Goal: Transaction & Acquisition: Download file/media

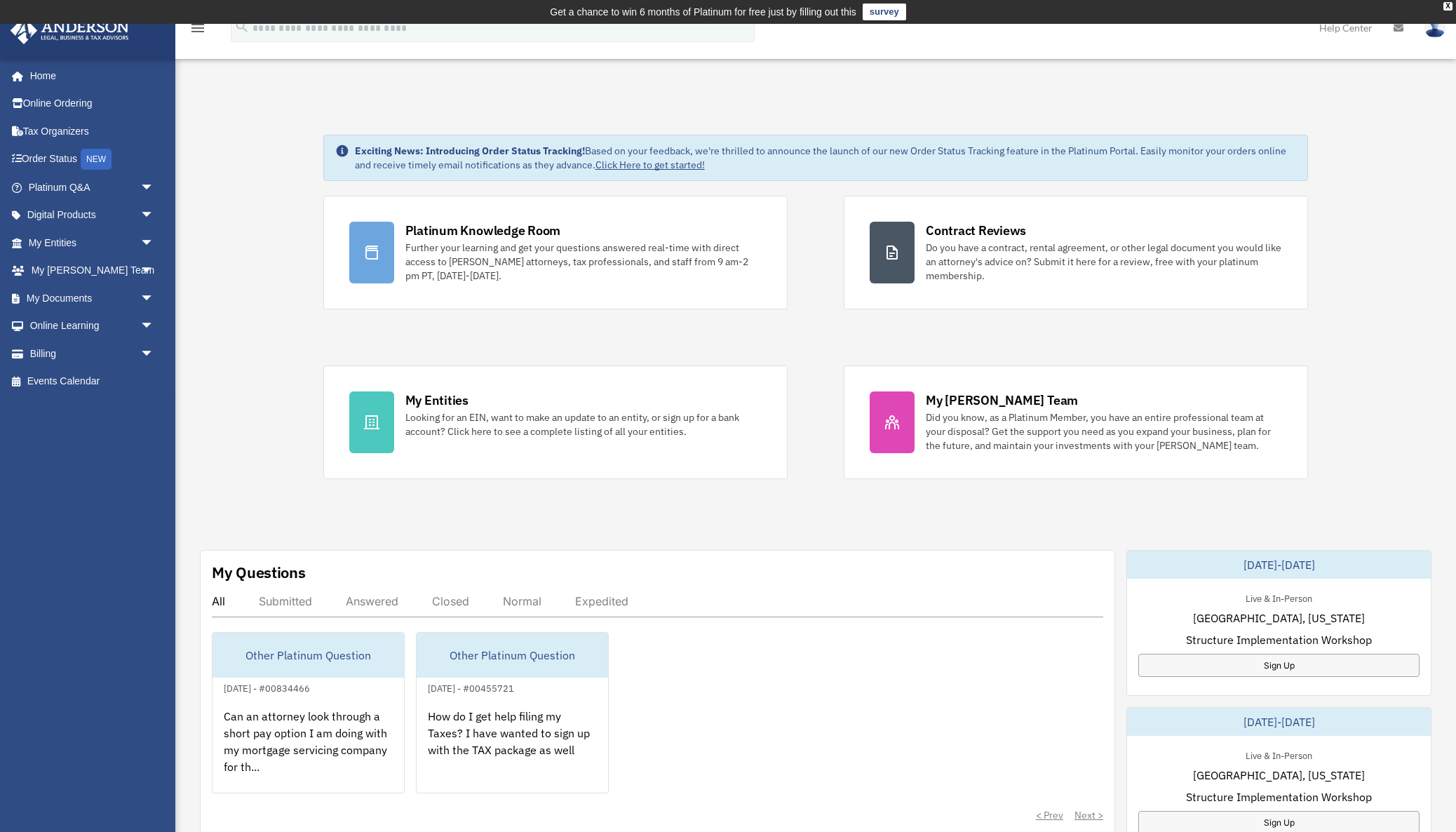
click at [1438, 31] on img at bounding box center [1435, 27] width 21 height 20
click at [968, 61] on div "Dashboard brady1bowen@yahoo.com Sign Out brady1bowen@yahoo.com Home Online Orde…" at bounding box center [728, 721] width 1456 height 1394
click at [146, 291] on span "arrow_drop_down" at bounding box center [153, 298] width 28 height 29
click at [68, 319] on link "Box" at bounding box center [96, 325] width 155 height 28
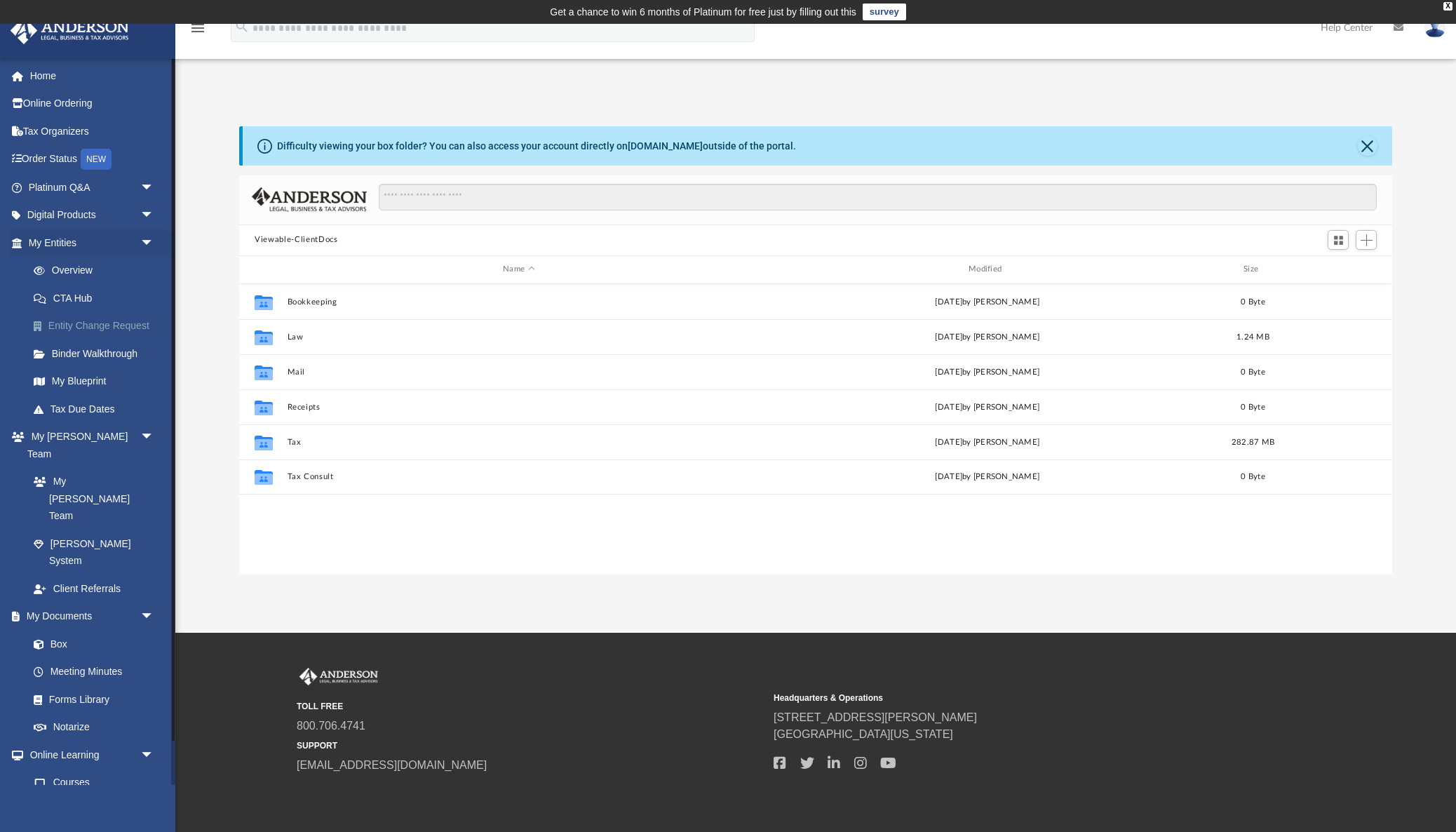
scroll to position [319, 1153]
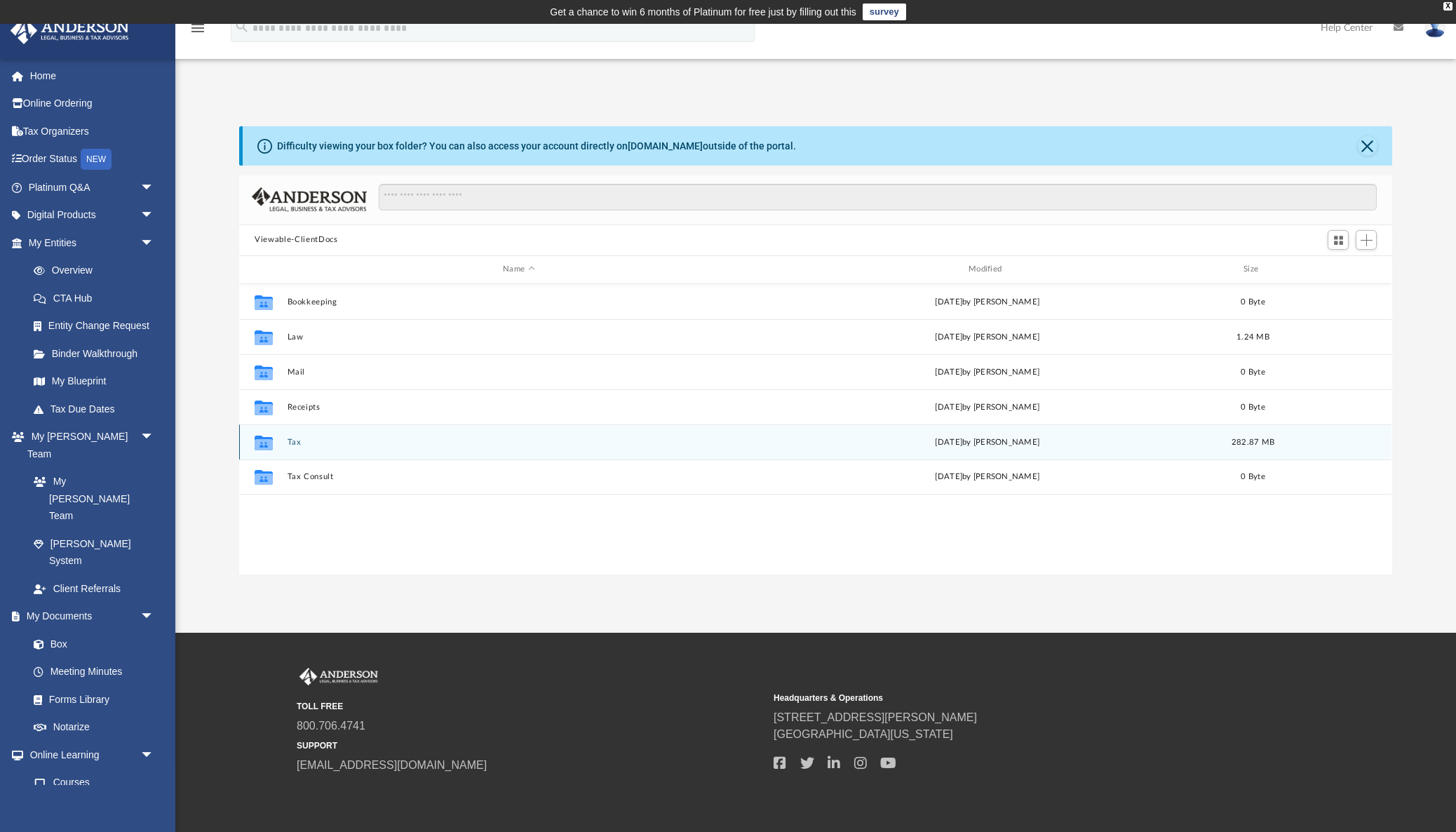
click at [294, 438] on button "Tax" at bounding box center [519, 441] width 463 height 9
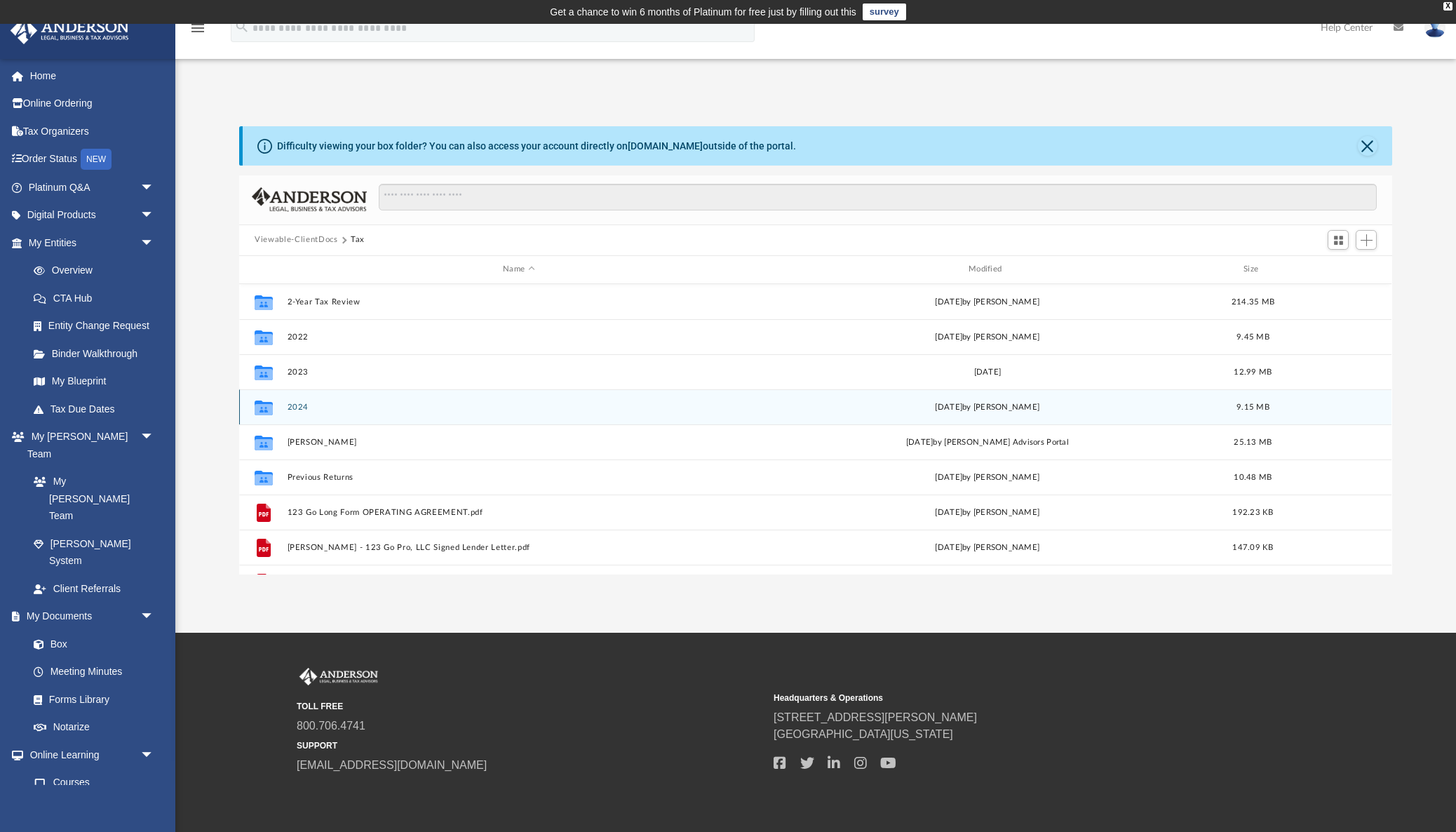
click at [294, 406] on button "2024" at bounding box center [519, 406] width 463 height 9
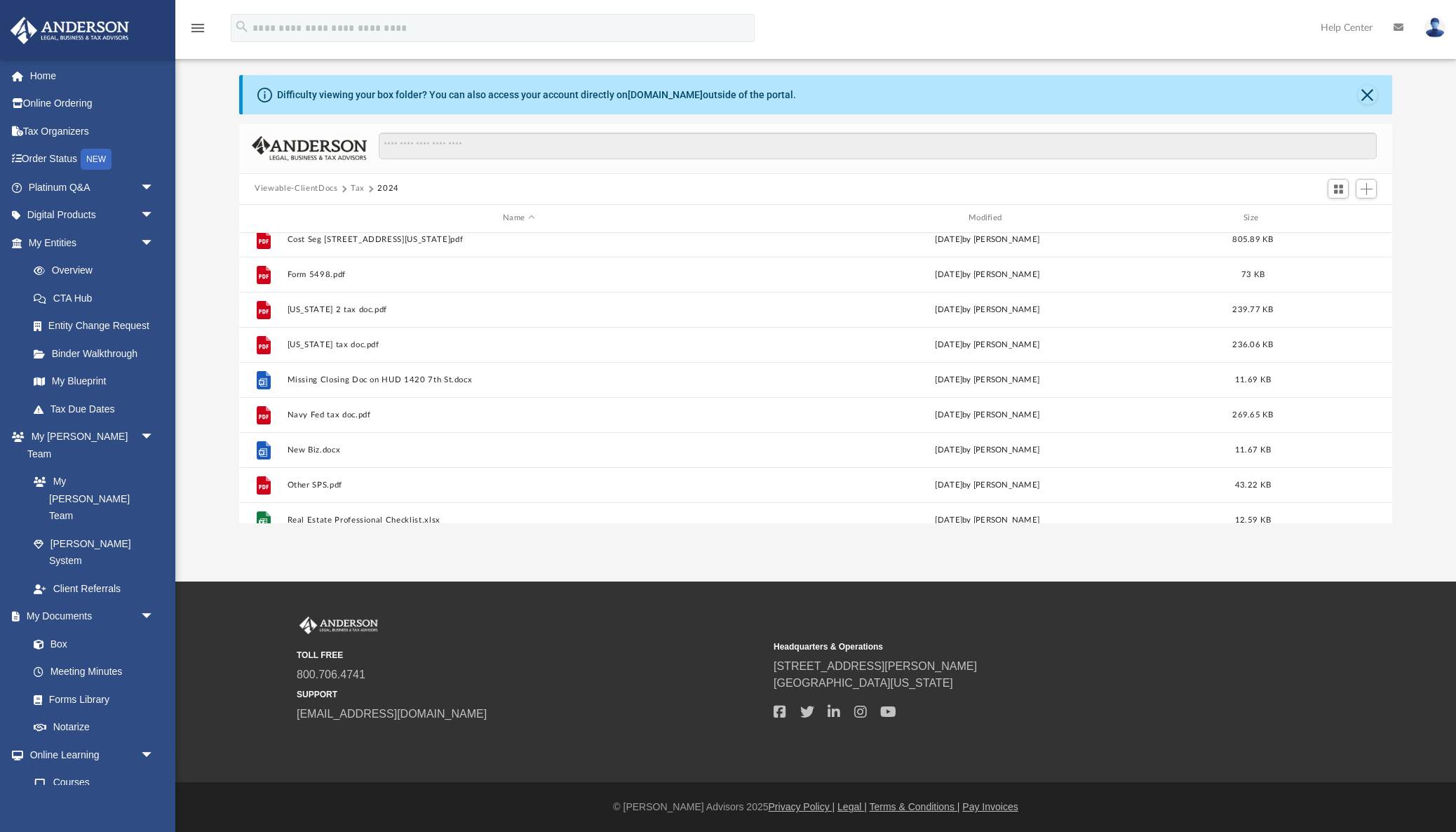
scroll to position [796, 0]
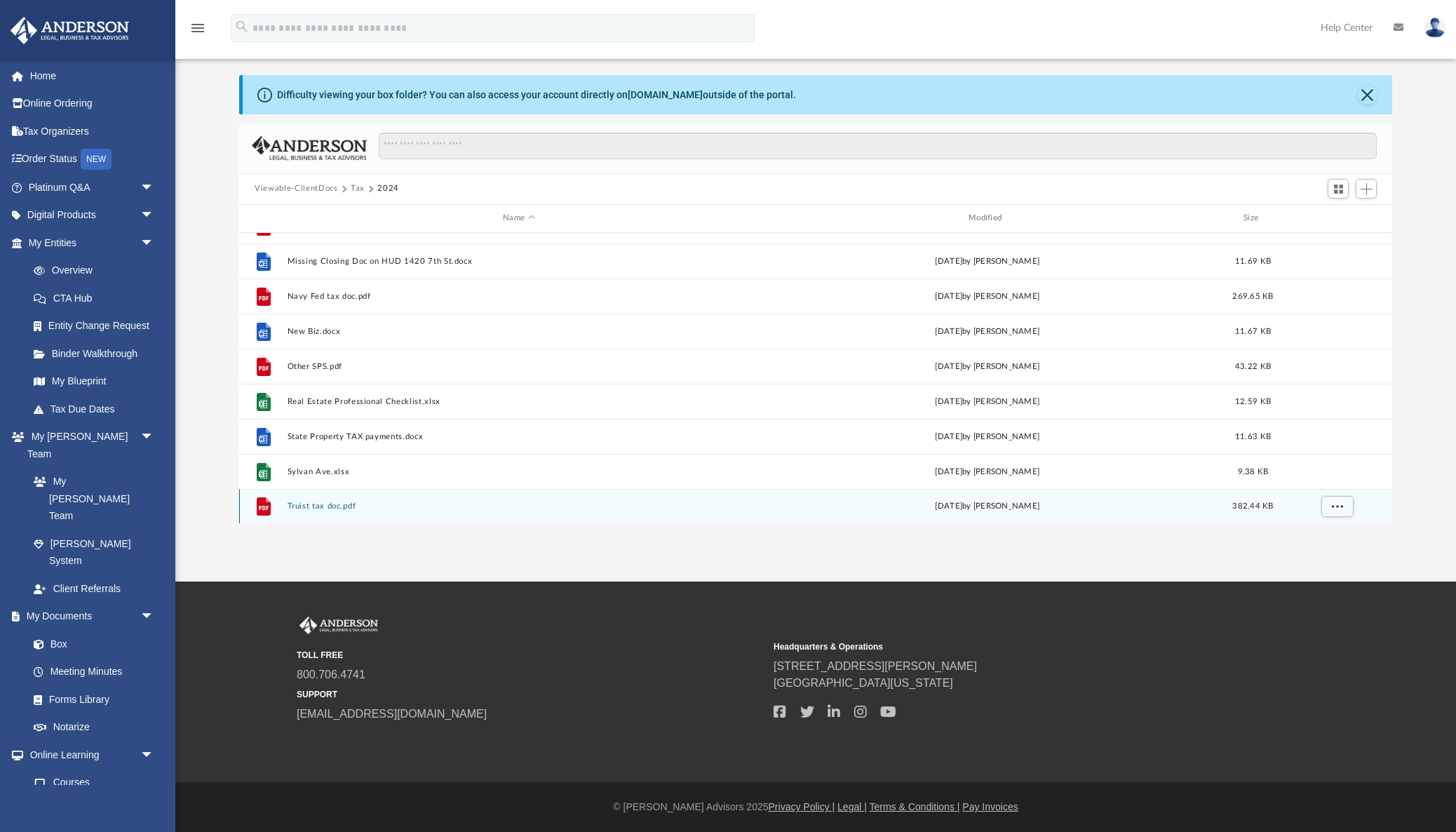
click at [324, 502] on button "Truist tax doc.pdf" at bounding box center [519, 506] width 463 height 9
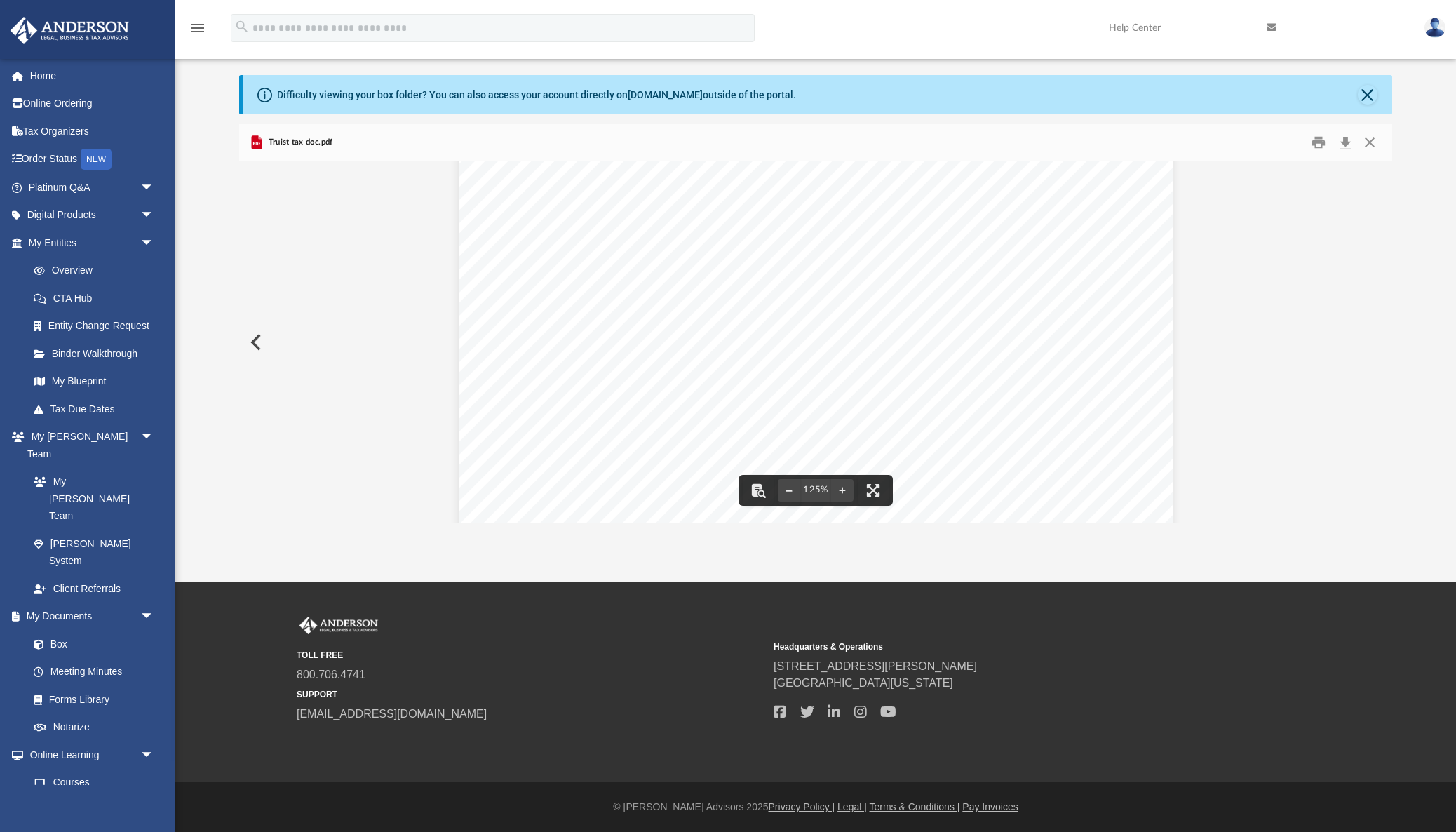
scroll to position [419, 0]
click at [1345, 137] on button "Download" at bounding box center [1345, 142] width 25 height 22
click at [321, 268] on div "Document Viewer" at bounding box center [815, 243] width 1152 height 1003
click at [1369, 92] on button "Close" at bounding box center [1367, 95] width 19 height 19
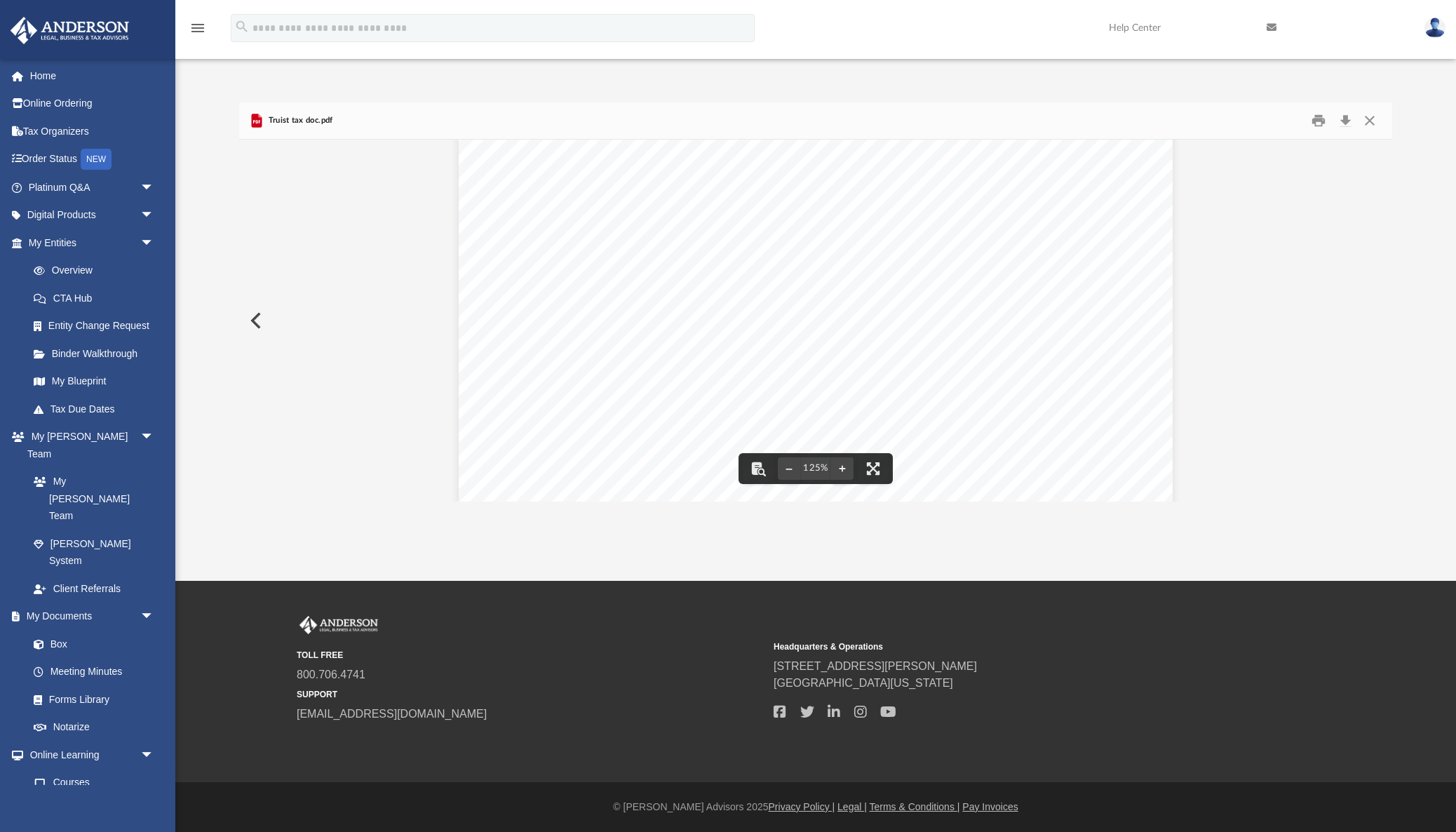
scroll to position [220, 0]
click at [1373, 119] on button "Close" at bounding box center [1370, 120] width 25 height 22
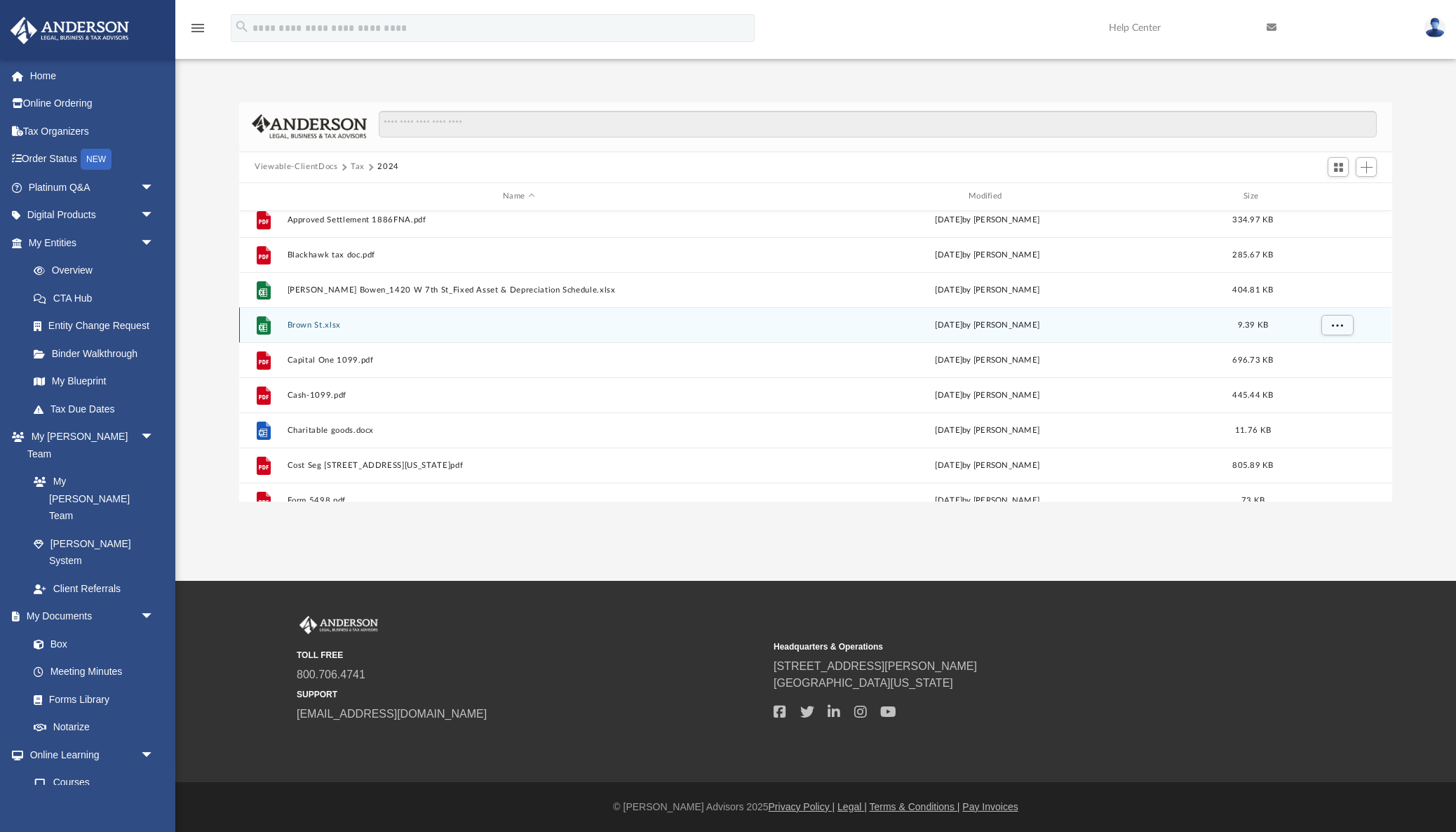
scroll to position [376, 0]
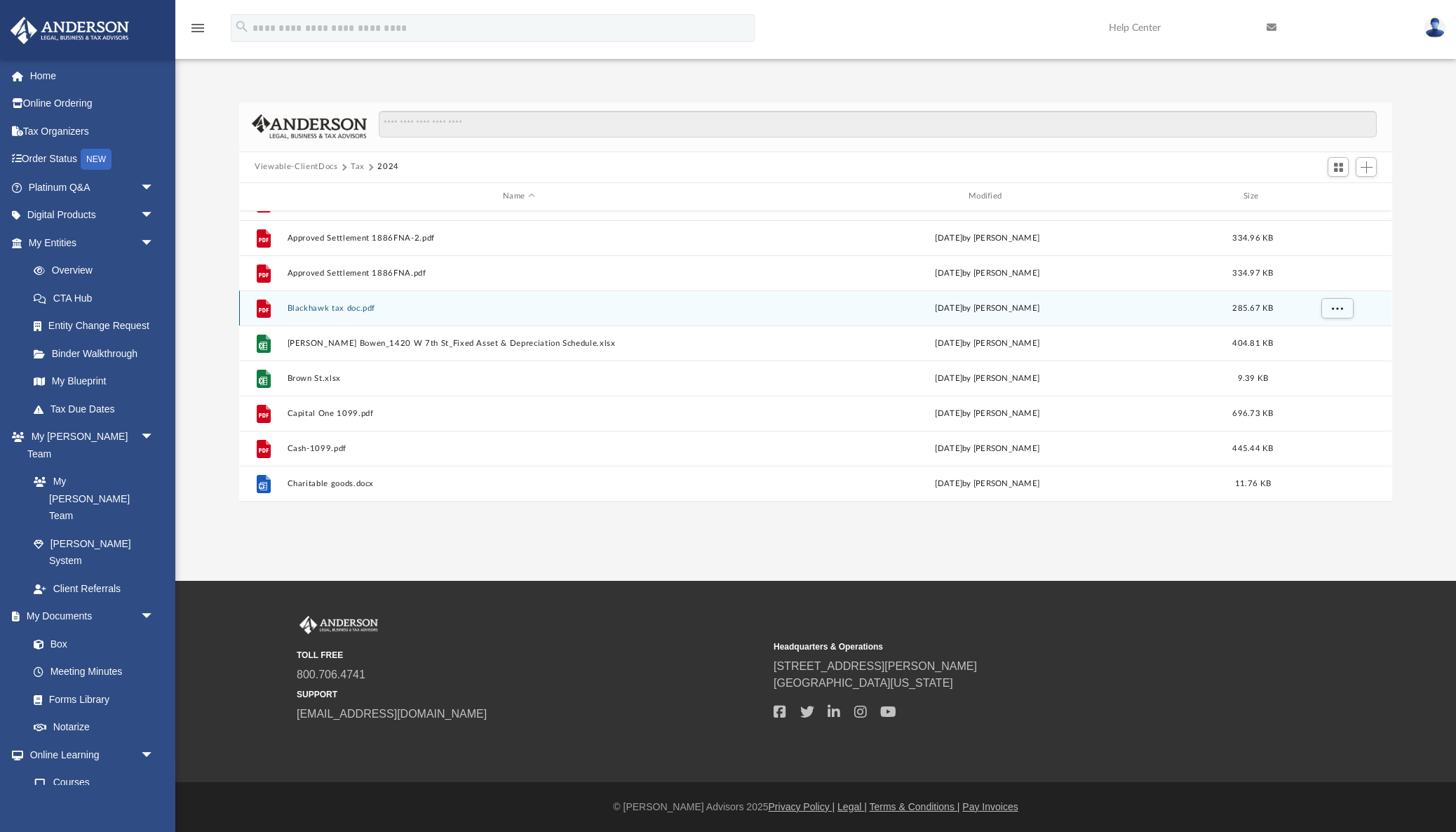
click at [345, 307] on button "Blackhawk tax doc.pdf" at bounding box center [519, 307] width 463 height 9
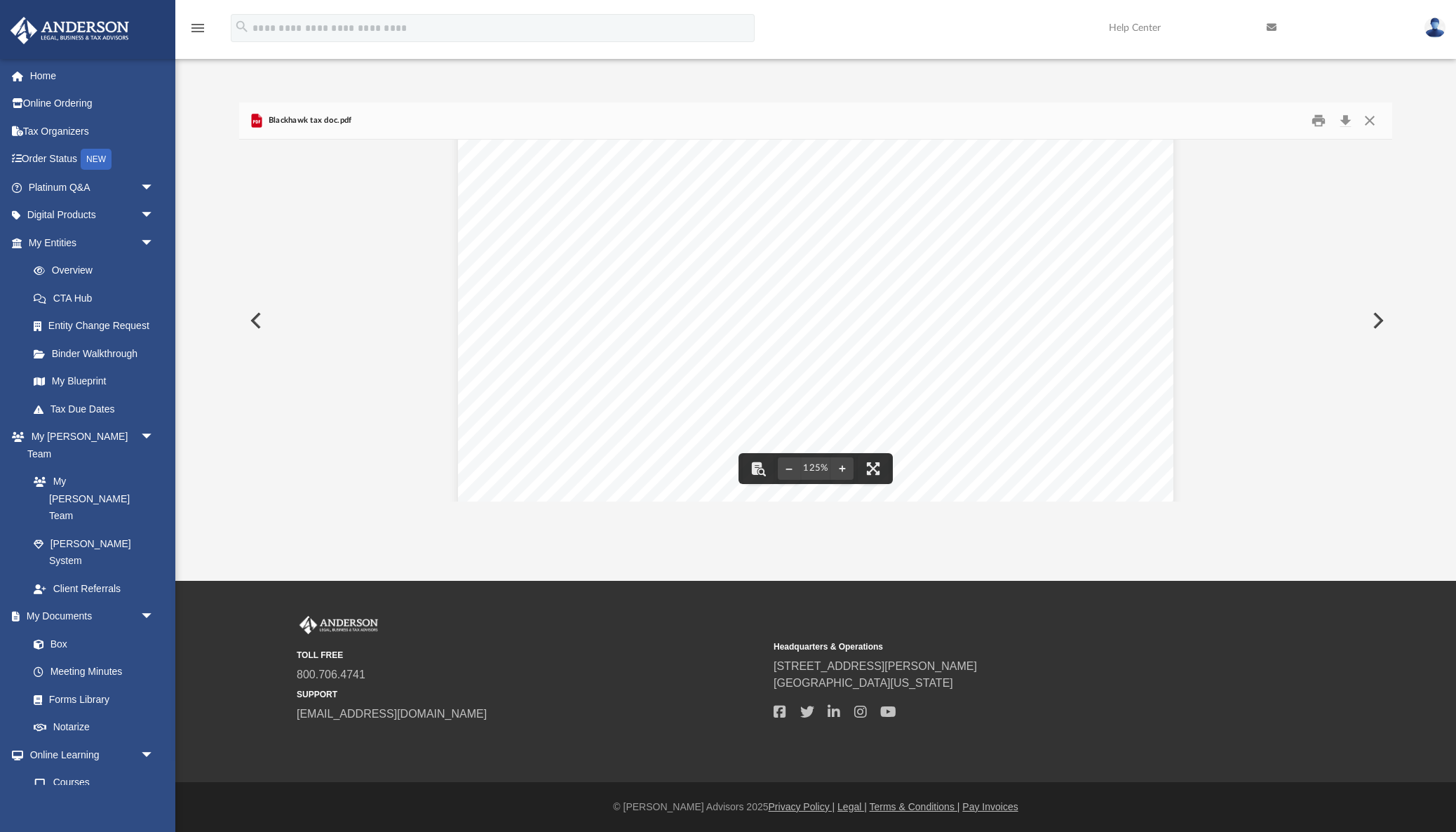
scroll to position [318, 0]
click at [1350, 120] on button "Download" at bounding box center [1345, 120] width 25 height 22
click at [411, 240] on div "Document Viewer" at bounding box center [815, 322] width 1152 height 1001
click at [1372, 122] on button "Close" at bounding box center [1370, 120] width 25 height 22
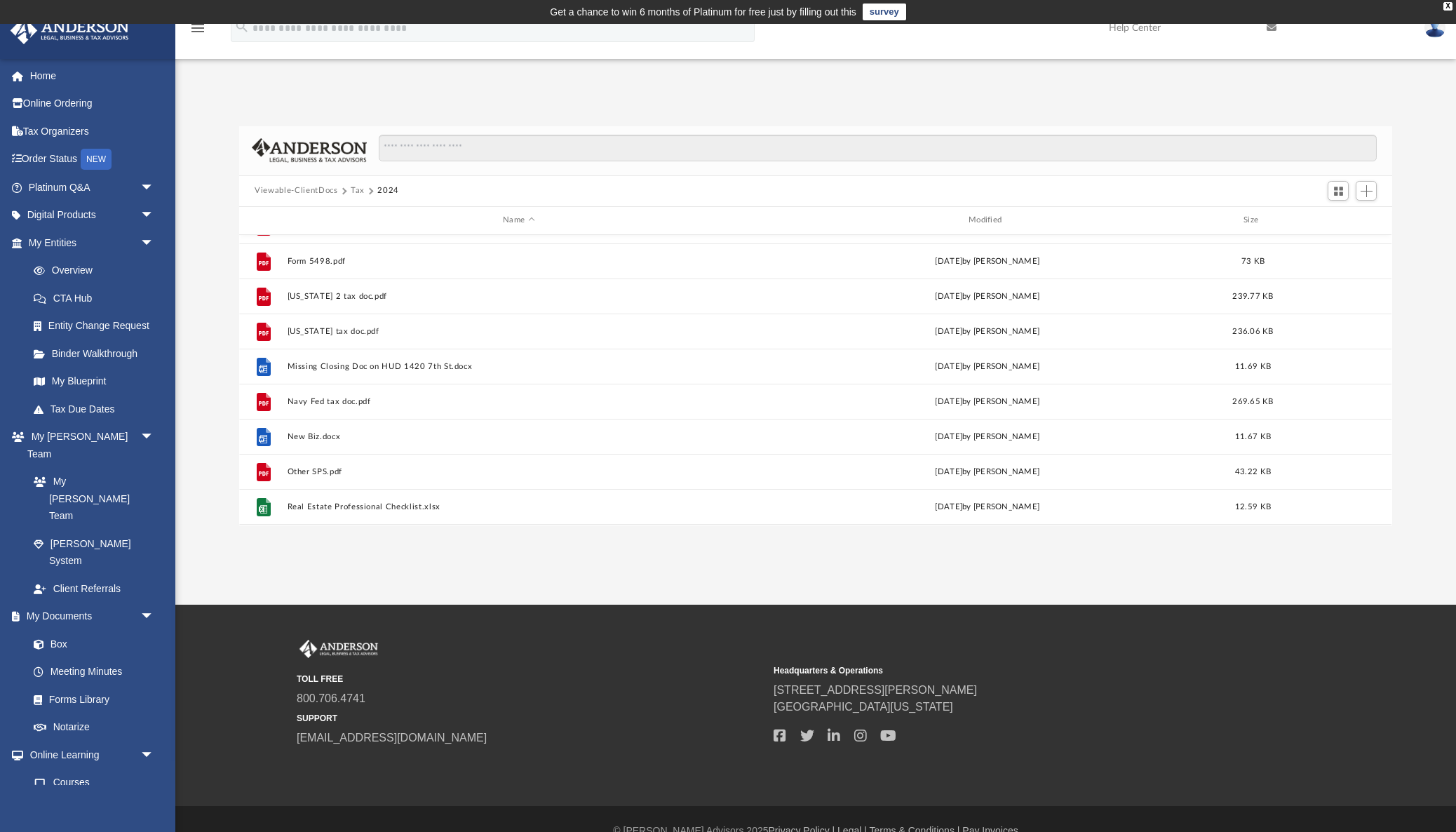
scroll to position [696, 0]
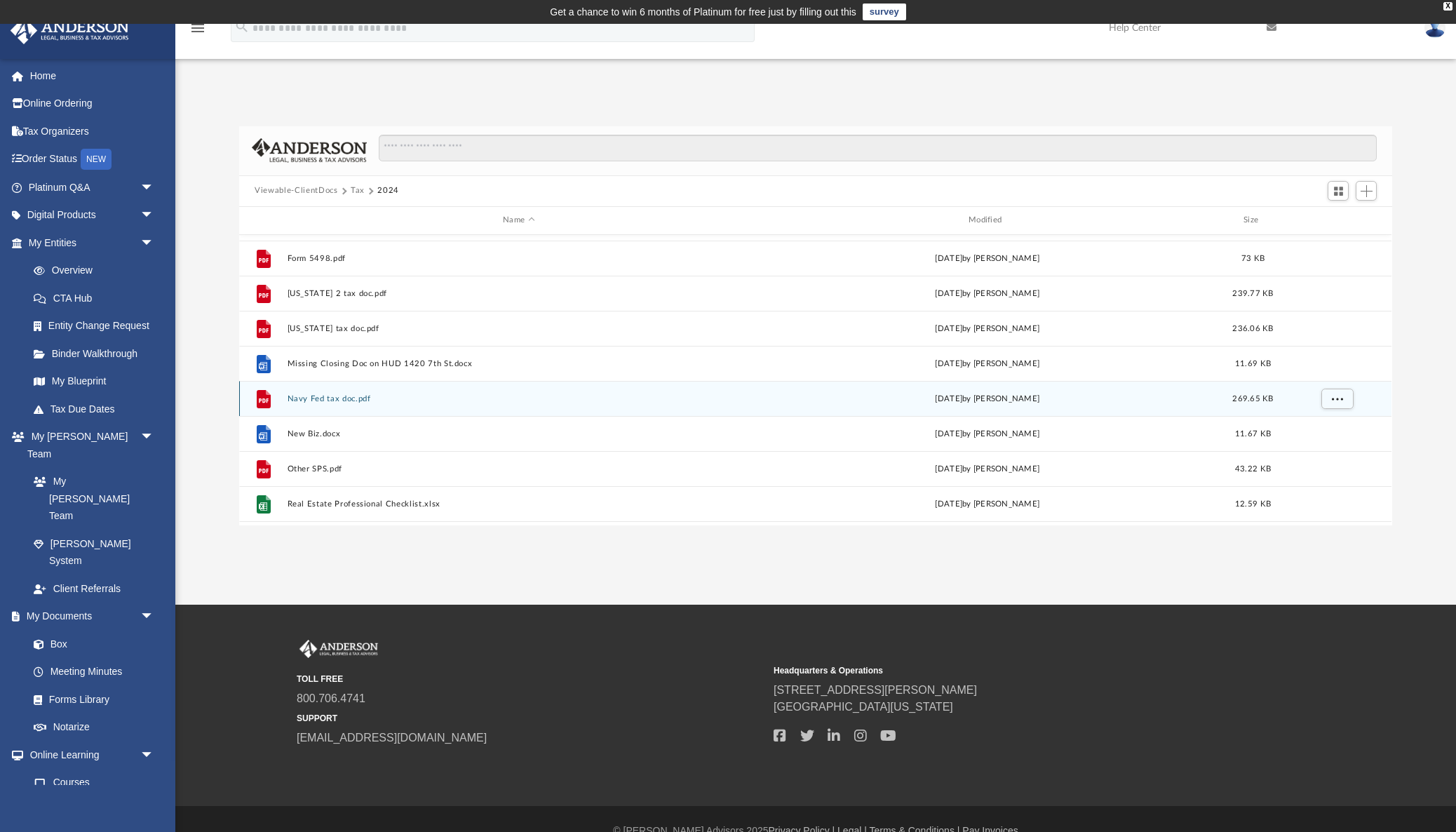
click at [336, 396] on button "Navy Fed tax doc.pdf" at bounding box center [519, 398] width 463 height 9
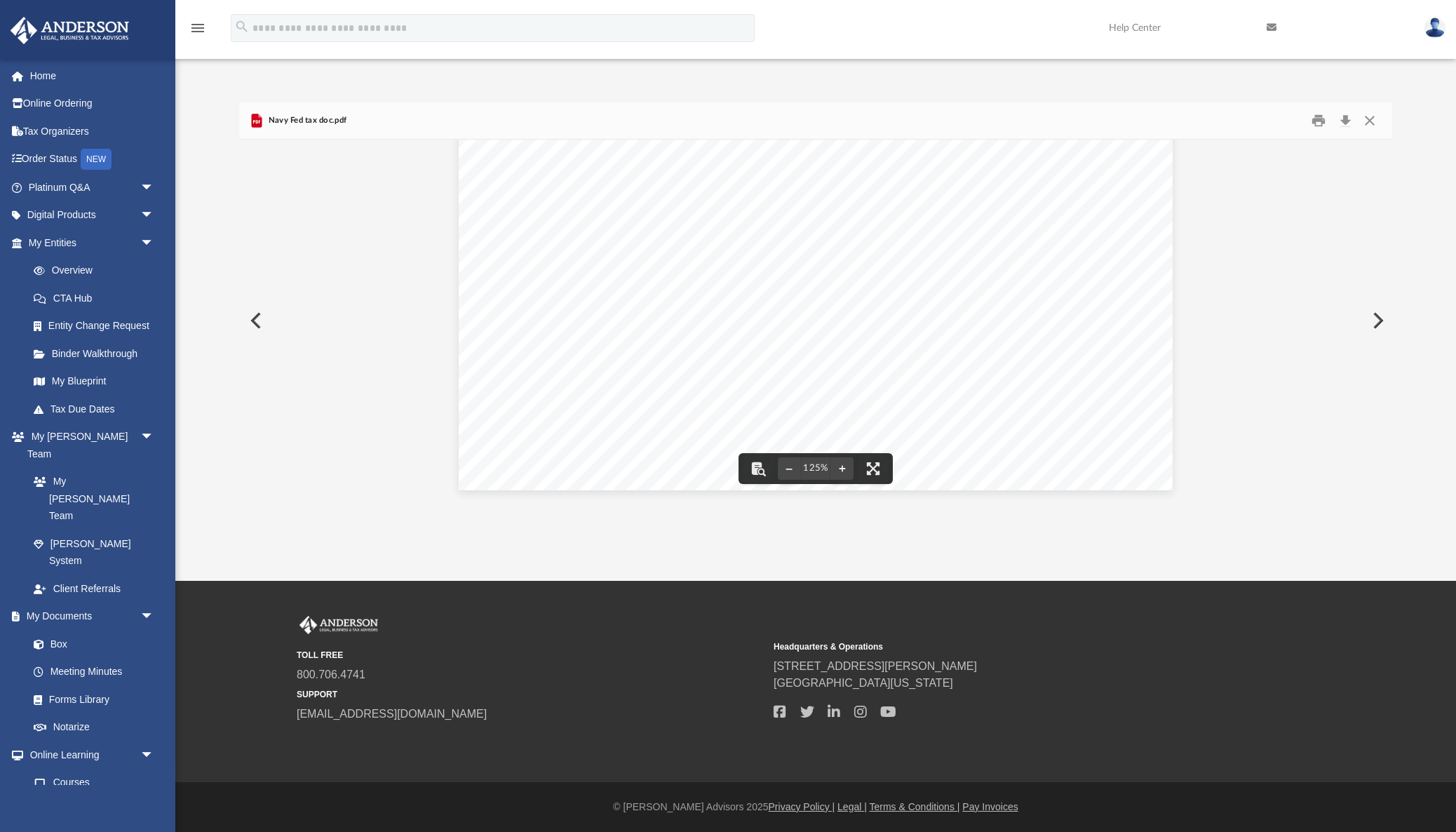
scroll to position [357, 0]
click at [1369, 119] on button "Close" at bounding box center [1370, 120] width 25 height 22
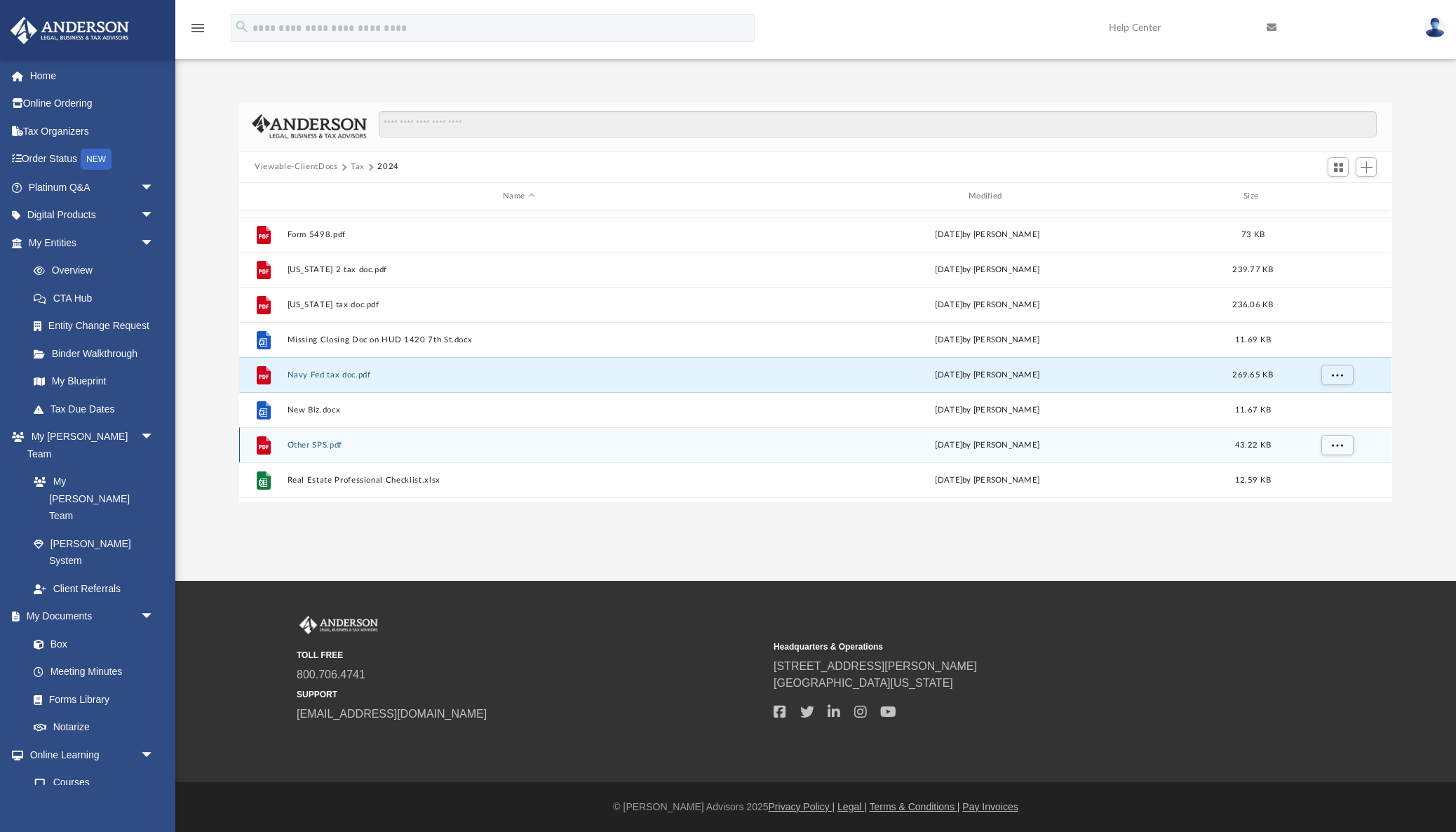
click at [321, 444] on button "Other SPS.pdf" at bounding box center [519, 444] width 463 height 9
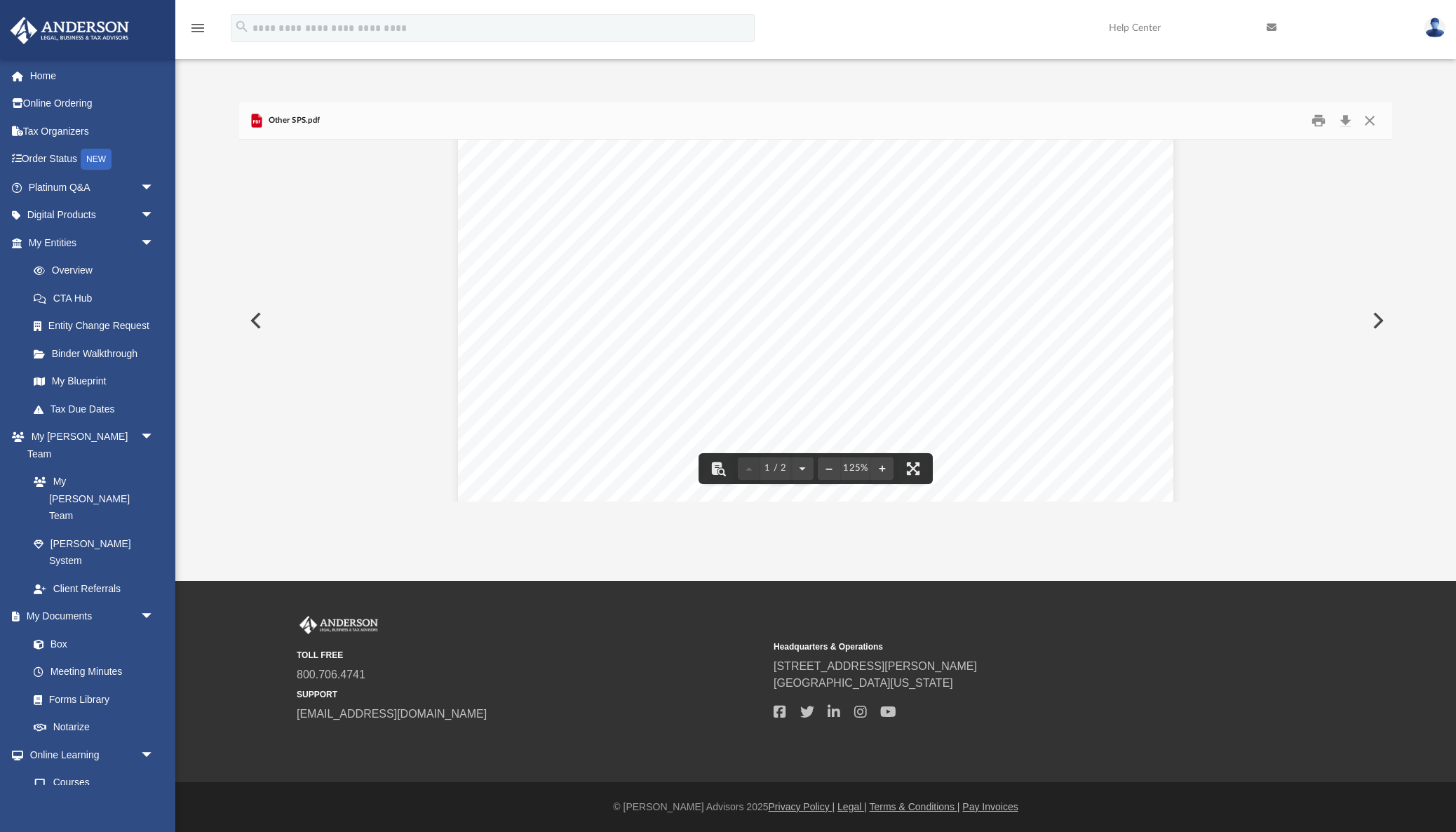
scroll to position [394, 0]
click at [1368, 118] on button "Close" at bounding box center [1370, 120] width 25 height 22
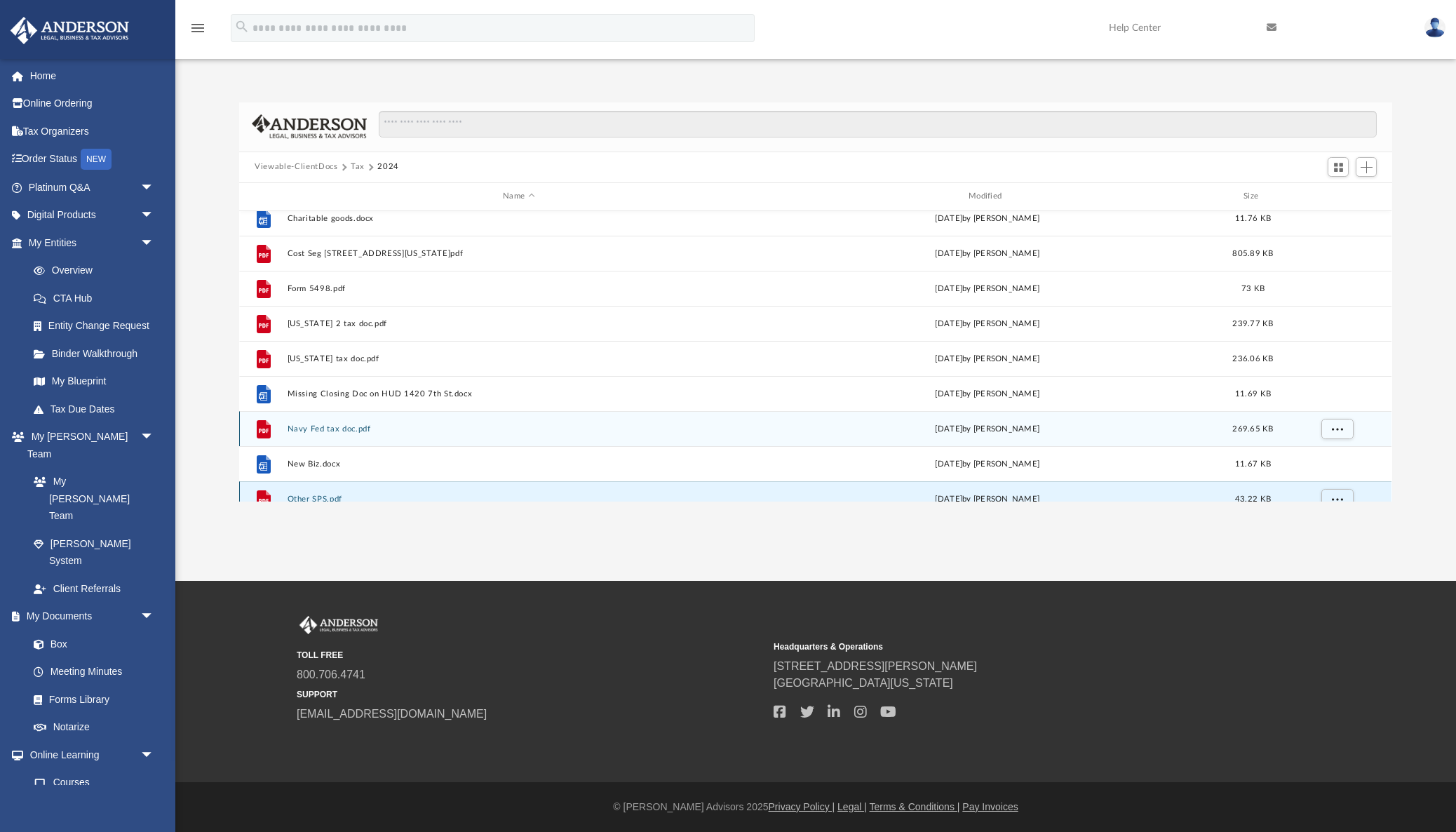
scroll to position [639, 0]
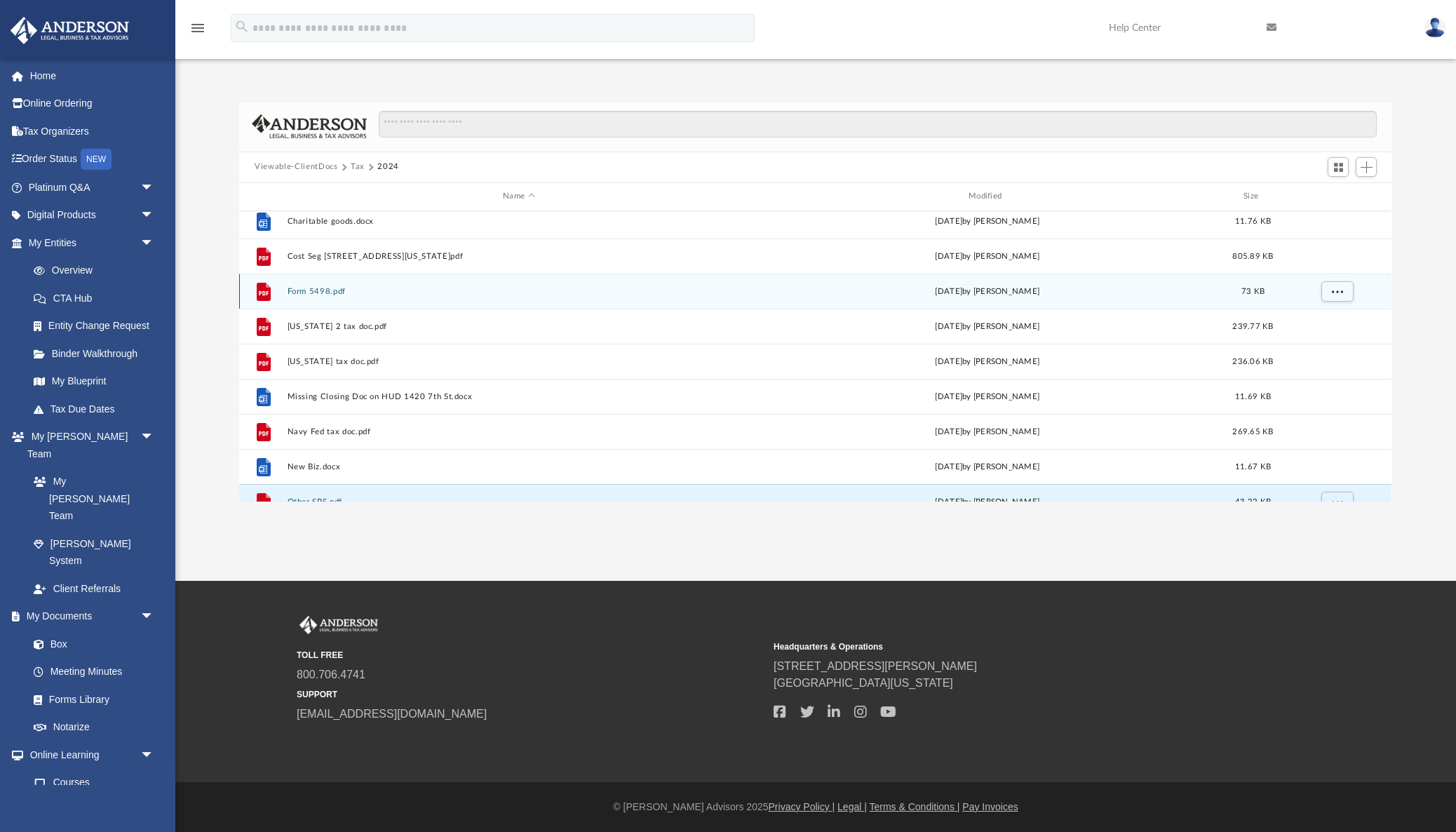
click at [332, 290] on button "Form 5498.pdf" at bounding box center [519, 291] width 463 height 9
